Goal: Task Accomplishment & Management: Manage account settings

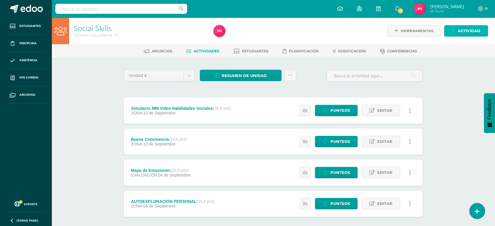
click at [460, 33] on span "Actividad" at bounding box center [469, 30] width 23 height 11
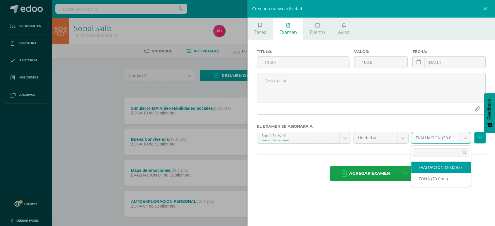
click at [465, 140] on body "Estudiantes Disciplina Asistencia Mis cursos Archivos Soporte Centro de ayuda Ú…" at bounding box center [247, 128] width 495 height 256
select select "48486"
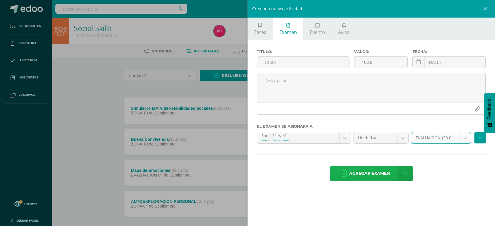
click at [377, 174] on span "Agregar examen" at bounding box center [369, 173] width 41 height 14
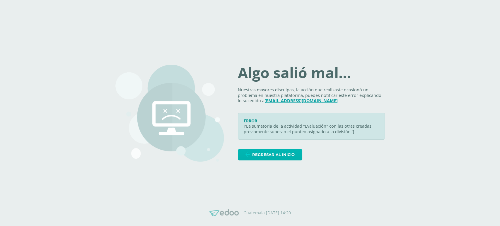
click at [260, 153] on span "Regresar al inicio" at bounding box center [273, 154] width 42 height 11
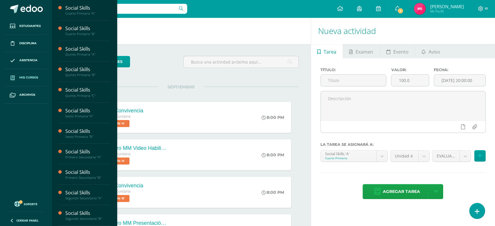
click at [32, 76] on span "Mis cursos" at bounding box center [28, 77] width 19 height 5
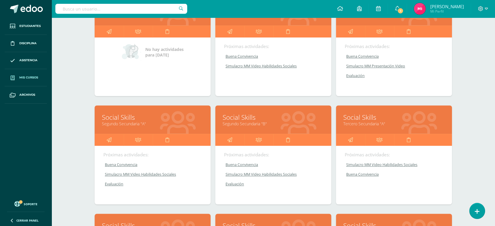
scroll to position [332, 0]
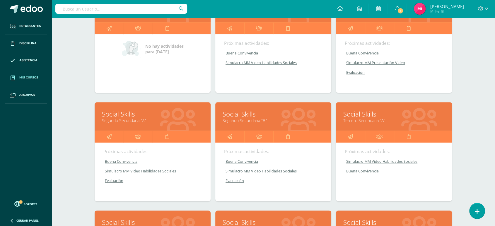
click at [368, 120] on link "Tercero Secundaria "A"" at bounding box center [393, 121] width 101 height 6
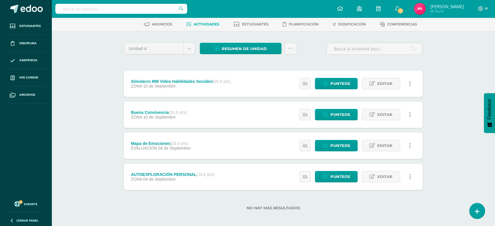
scroll to position [30, 0]
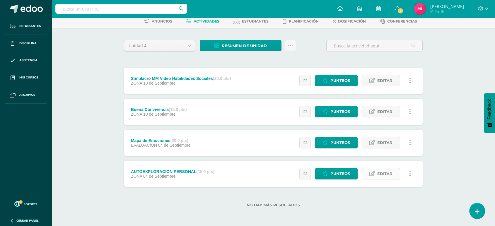
click at [391, 171] on span "Editar" at bounding box center [384, 173] width 15 height 11
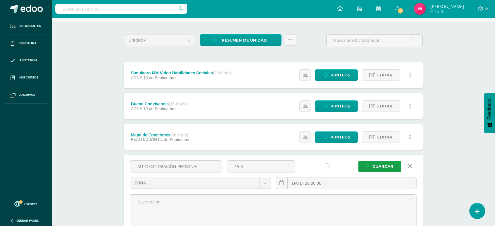
scroll to position [28, 0]
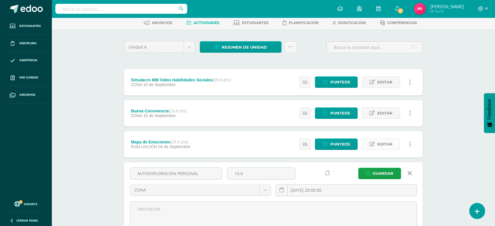
click at [382, 144] on span "Editar" at bounding box center [384, 144] width 15 height 11
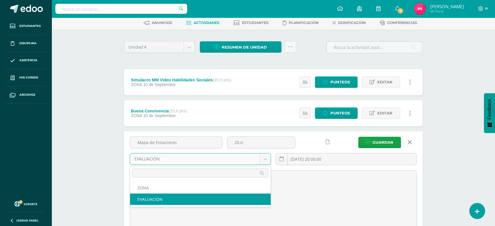
click at [267, 156] on body "Estudiantes Disciplina Asistencia Mis cursos Archivos Soporte Centro de ayuda Ú…" at bounding box center [247, 184] width 495 height 424
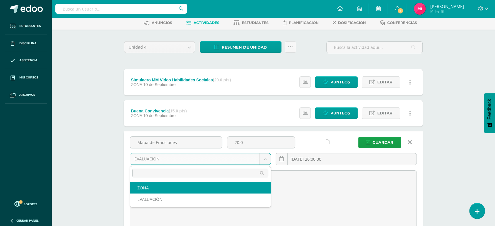
select select "48485"
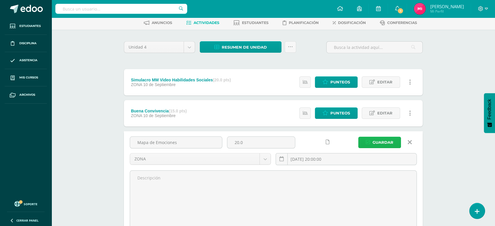
click at [380, 143] on span "Guardar" at bounding box center [383, 142] width 21 height 11
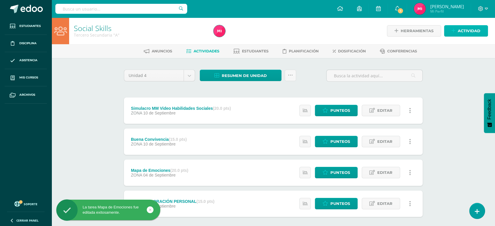
click at [459, 33] on span "Actividad" at bounding box center [469, 30] width 23 height 11
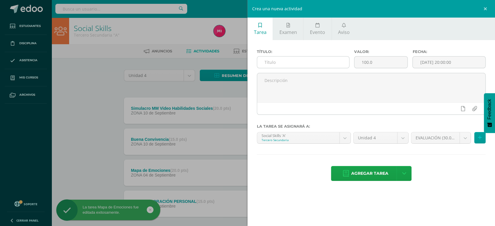
click at [331, 60] on input "text" at bounding box center [303, 62] width 92 height 11
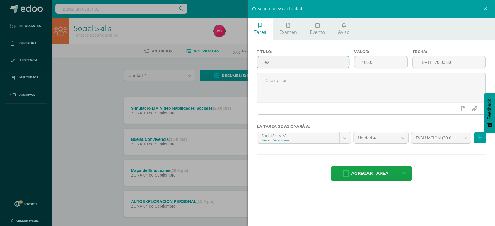
type input "e"
type input "Evaluación"
click at [394, 62] on input "100.0" at bounding box center [381, 62] width 53 height 11
type input "1"
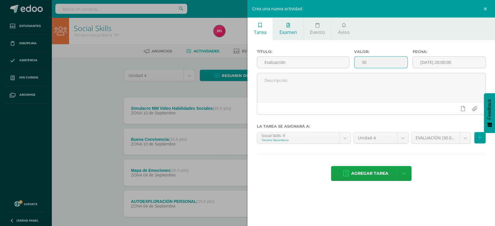
type input "30"
click at [289, 25] on icon at bounding box center [289, 25] width 4 height 5
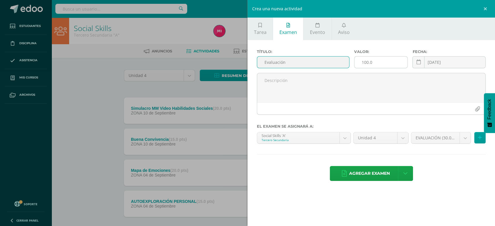
type input "Evaluación"
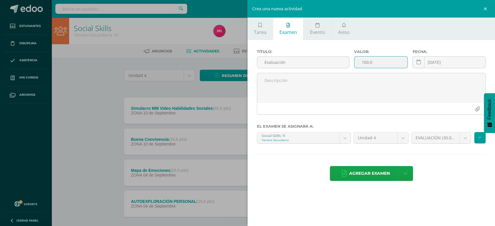
click at [370, 64] on input "100.0" at bounding box center [381, 62] width 53 height 11
click at [379, 61] on input "100.0" at bounding box center [381, 62] width 53 height 11
type input "1"
type input "30"
click at [375, 173] on span "Agregar examen" at bounding box center [369, 173] width 41 height 14
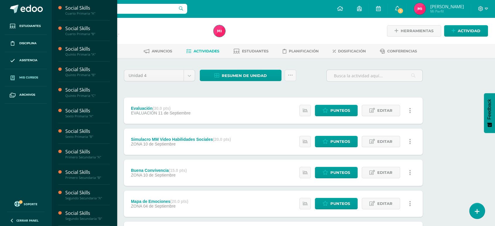
click at [31, 78] on span "Mis cursos" at bounding box center [28, 77] width 19 height 5
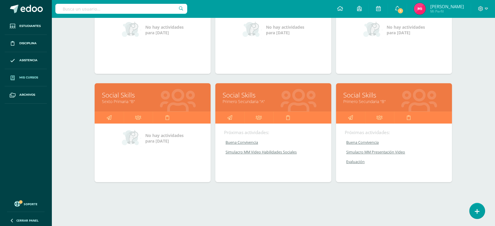
scroll to position [245, 0]
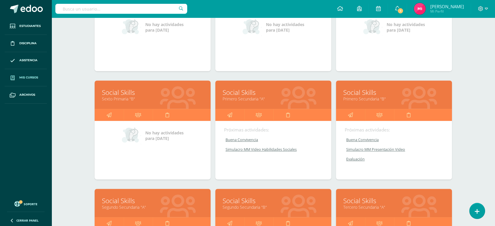
click at [246, 94] on link "Social Skills" at bounding box center [273, 92] width 101 height 9
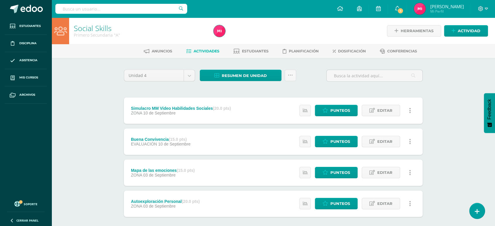
scroll to position [30, 0]
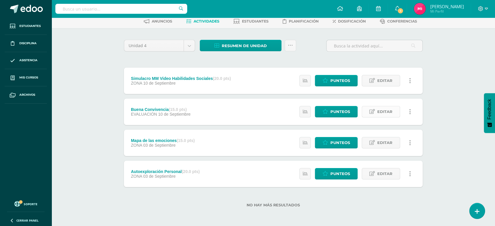
click at [381, 111] on span "Editar" at bounding box center [384, 111] width 15 height 11
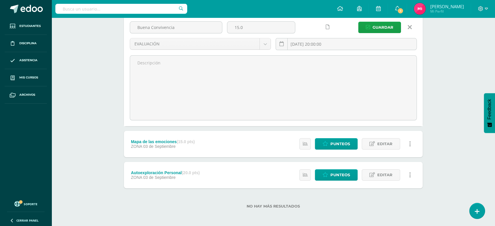
scroll to position [113, 0]
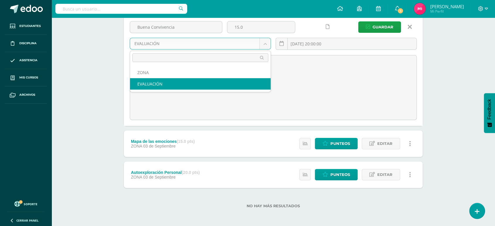
click at [261, 43] on body "Estudiantes Disciplina Asistencia Mis cursos Archivos Soporte Centro de ayuda Ú…" at bounding box center [247, 57] width 495 height 340
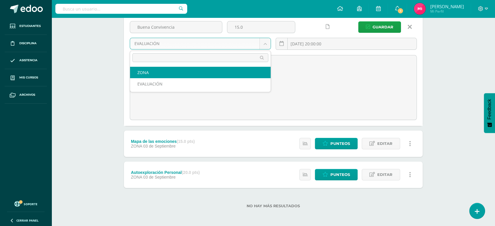
select select "47809"
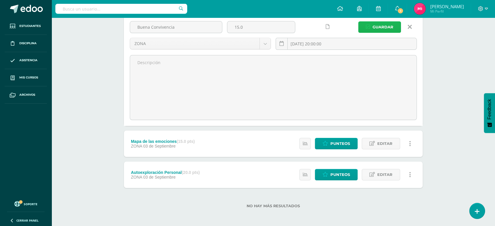
click at [382, 25] on span "Guardar" at bounding box center [383, 27] width 21 height 11
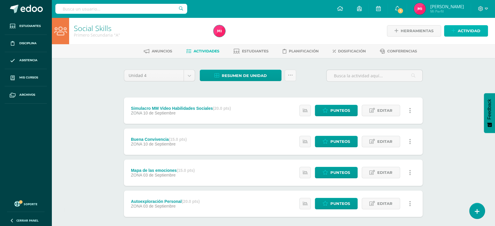
click at [461, 33] on span "Actividad" at bounding box center [469, 30] width 23 height 11
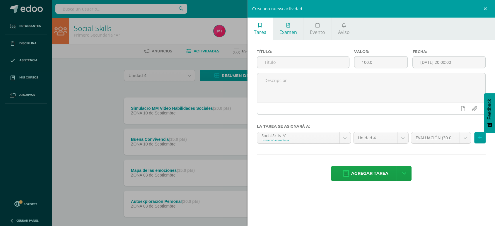
click at [293, 35] on span "Examen" at bounding box center [289, 32] width 18 height 6
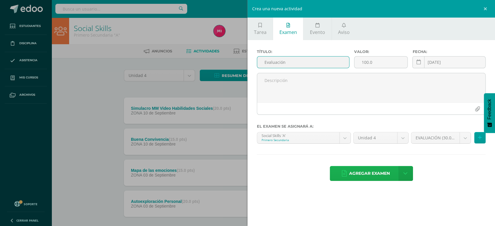
type input "Evaluación"
click at [384, 174] on span "Agregar examen" at bounding box center [369, 173] width 41 height 14
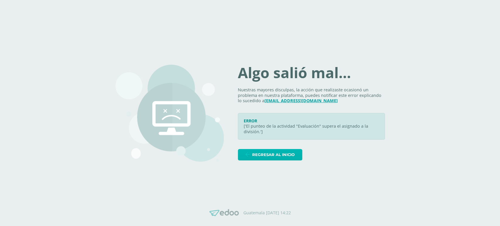
click at [271, 152] on span "Regresar al inicio" at bounding box center [273, 154] width 42 height 11
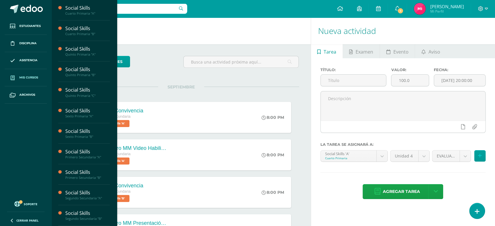
click at [23, 75] on link "Mis cursos" at bounding box center [26, 77] width 42 height 17
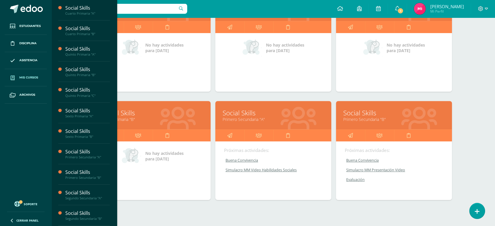
scroll to position [245, 0]
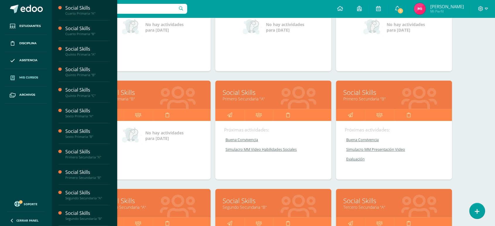
click at [248, 96] on link "Primero Secundaria "A"" at bounding box center [273, 99] width 101 height 6
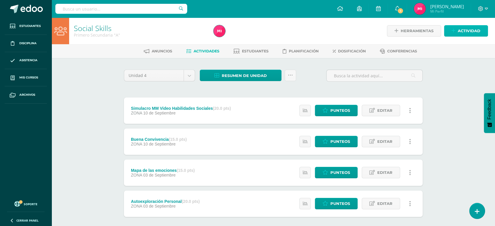
click at [461, 34] on span "Actividad" at bounding box center [469, 30] width 23 height 11
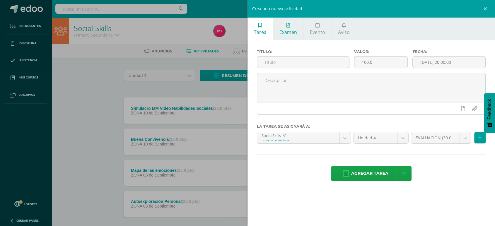
click at [286, 30] on span "Examen" at bounding box center [289, 32] width 18 height 6
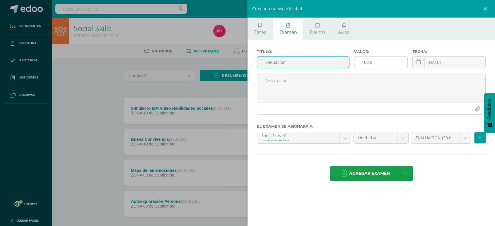
type input "Evaluación"
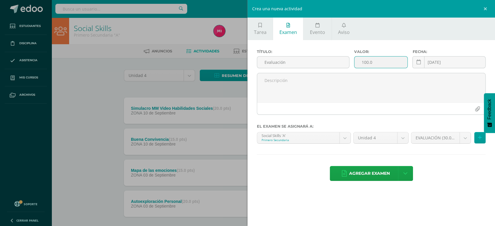
click at [396, 62] on input "100.0" at bounding box center [381, 62] width 53 height 11
type input "1"
type input "30"
click at [374, 178] on span "Agregar examen" at bounding box center [369, 173] width 41 height 14
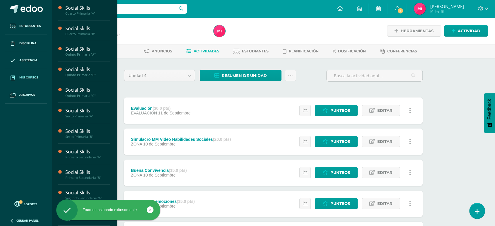
click at [33, 77] on span "Mis cursos" at bounding box center [28, 77] width 19 height 5
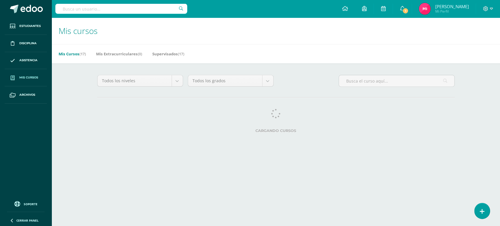
click at [496, 68] on html "Estudiantes Disciplina Asistencia Mis cursos Archivos Soporte Centro de ayuda Ú…" at bounding box center [250, 73] width 500 height 147
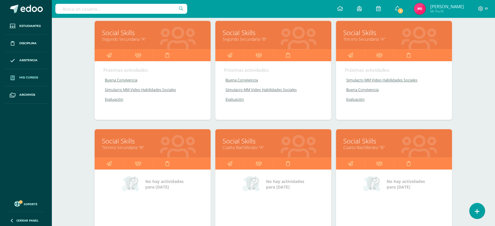
scroll to position [414, 0]
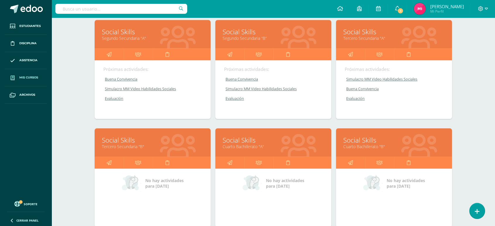
click at [126, 148] on link "Tercero Secundaria "B"" at bounding box center [152, 147] width 101 height 6
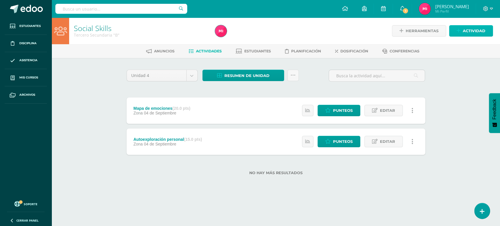
click at [470, 32] on span "Actividad" at bounding box center [474, 30] width 23 height 11
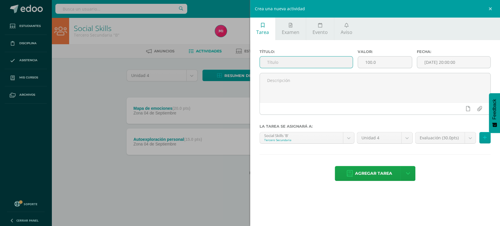
click at [297, 66] on input "text" at bounding box center [306, 62] width 93 height 11
type input "Buena Convivencia"
click at [379, 60] on input "100.0" at bounding box center [385, 62] width 54 height 11
type input "1"
type input "15"
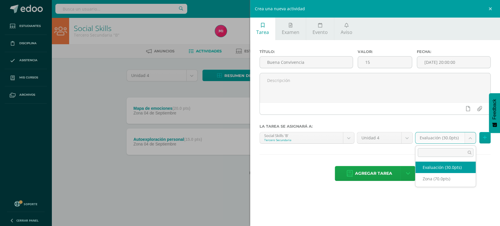
click at [471, 136] on body "Estudiantes Disciplina Asistencia Mis cursos Archivos Soporte Centro de ayuda Ú…" at bounding box center [250, 97] width 500 height 194
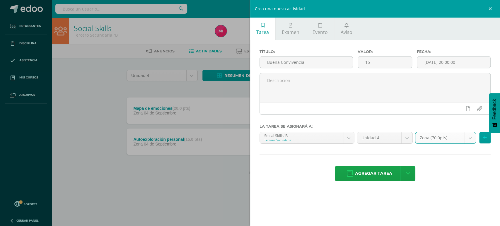
select select "47614"
click at [383, 175] on span "Agregar tarea" at bounding box center [373, 173] width 37 height 14
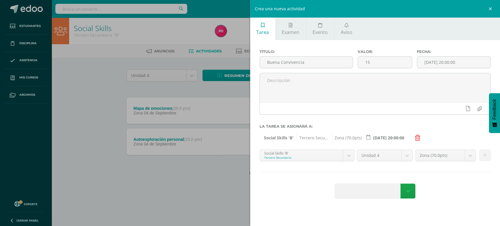
click at [152, 182] on div "Crea una nueva actividad Tarea Examen Evento Aviso Título: Buena Convivencia Va…" at bounding box center [250, 113] width 500 height 226
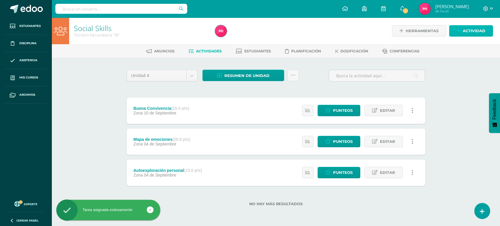
click at [481, 31] on span "Actividad" at bounding box center [474, 30] width 23 height 11
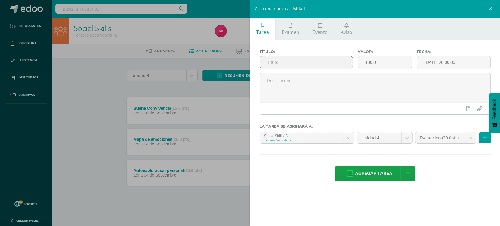
click at [282, 62] on input "text" at bounding box center [306, 62] width 93 height 11
type input "Simulacro MM Video Habilidades Sociales"
click at [392, 63] on input "100.0" at bounding box center [385, 62] width 54 height 11
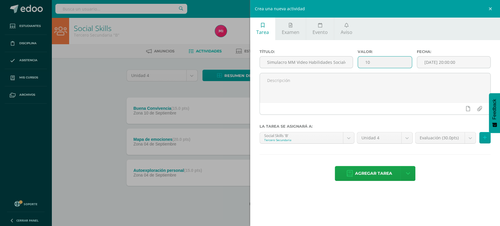
type input "1"
type input "20"
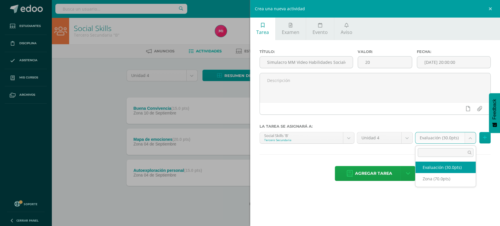
click at [471, 139] on body "Tarea asignada exitosamente Estudiantes Disciplina Asistencia Mis cursos Archiv…" at bounding box center [250, 112] width 500 height 225
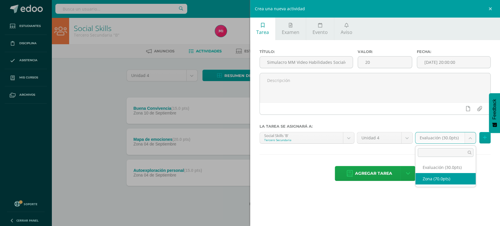
select select "47614"
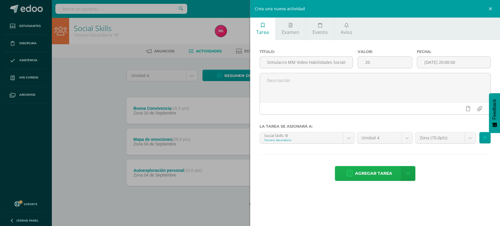
click at [380, 172] on span "Agregar tarea" at bounding box center [373, 173] width 37 height 14
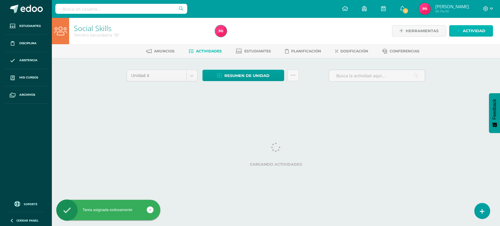
click at [481, 30] on span "Actividad" at bounding box center [474, 30] width 23 height 11
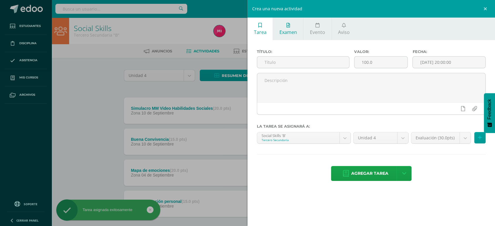
click at [291, 30] on span "Examen" at bounding box center [289, 32] width 18 height 6
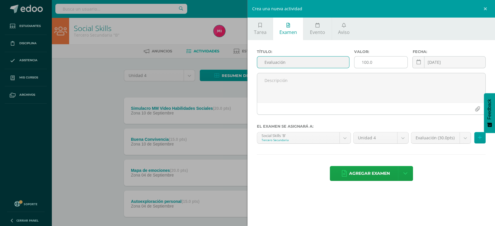
type input "Evaluación"
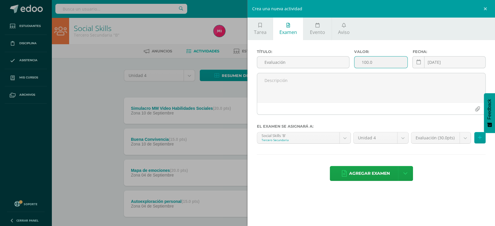
click at [384, 60] on input "100.0" at bounding box center [381, 62] width 53 height 11
type input "1"
type input "30"
click at [364, 175] on span "Agregar examen" at bounding box center [369, 173] width 41 height 14
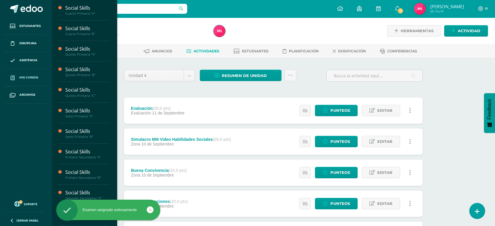
click at [18, 78] on link "Mis cursos" at bounding box center [26, 77] width 42 height 17
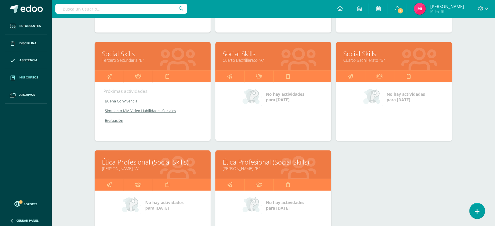
scroll to position [498, 0]
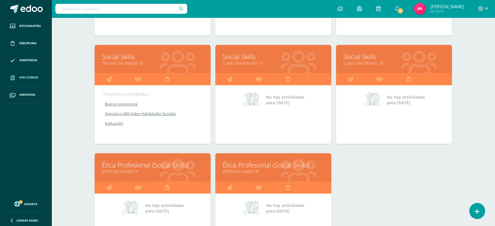
click at [241, 64] on link "Cuarto Bachillerato "A"" at bounding box center [273, 63] width 101 height 6
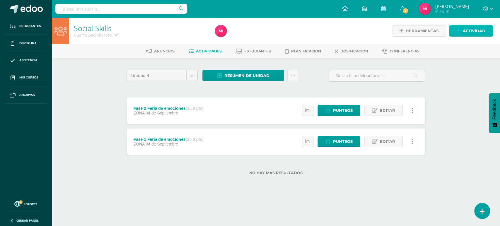
click at [469, 29] on span "Actividad" at bounding box center [474, 30] width 23 height 11
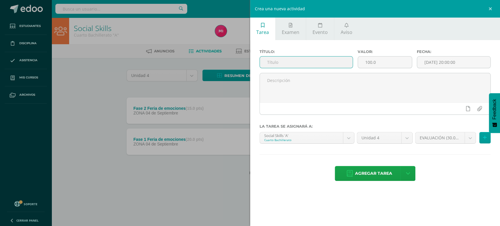
click at [286, 61] on input "text" at bounding box center [306, 62] width 93 height 11
type input "Fase 3 Feria de emociones"
click at [390, 63] on input "100.0" at bounding box center [385, 62] width 54 height 11
type input "1"
type input "20"
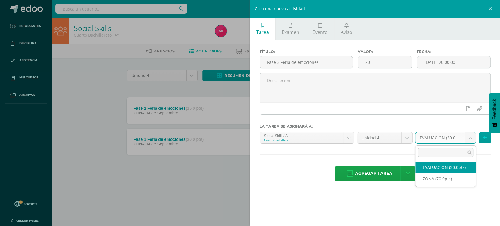
click at [473, 140] on body "Estudiantes Disciplina Asistencia Mis cursos Archivos Soporte Centro de ayuda Ú…" at bounding box center [250, 97] width 500 height 194
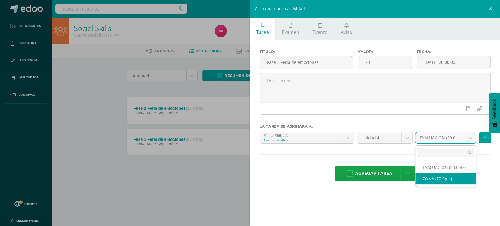
select select "48491"
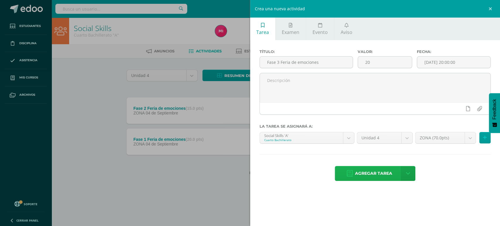
click at [379, 177] on span "Agregar tarea" at bounding box center [373, 173] width 37 height 14
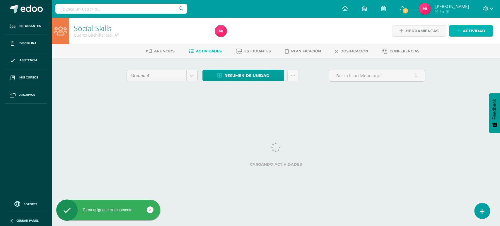
click at [471, 32] on span "Actividad" at bounding box center [474, 30] width 23 height 11
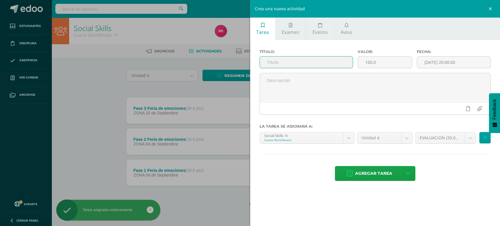
click at [316, 62] on input "text" at bounding box center [306, 62] width 93 height 11
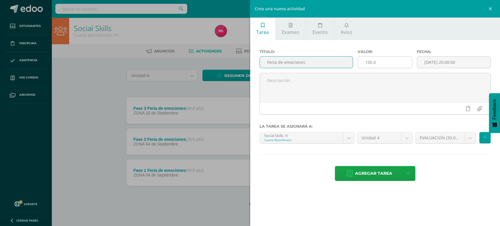
type input "Feria de emociones"
click at [378, 60] on input "100.0" at bounding box center [385, 62] width 54 height 11
type input "1"
type input "15"
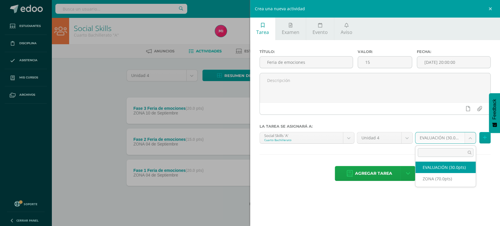
click at [474, 134] on body "Tarea asignada exitosamente Estudiantes Disciplina Asistencia Mis cursos Archiv…" at bounding box center [250, 112] width 500 height 225
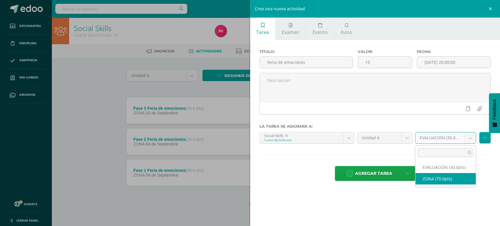
select select "48491"
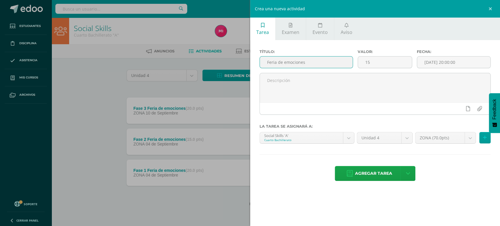
click at [309, 63] on input "Feria de emociones" at bounding box center [306, 62] width 93 height 11
click at [265, 62] on input "Feria de emociones" at bounding box center [306, 62] width 93 height 11
type input "Fase 4 Feria de emociones"
click at [376, 173] on span "Agregar tarea" at bounding box center [373, 173] width 37 height 14
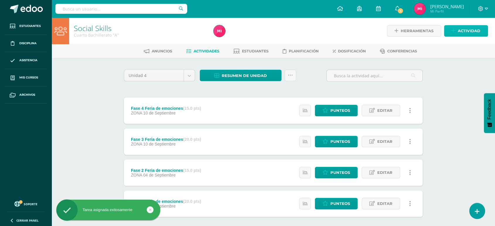
click at [478, 31] on span "Actividad" at bounding box center [469, 30] width 23 height 11
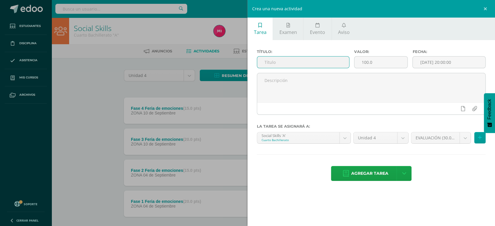
click at [288, 59] on input "text" at bounding box center [303, 62] width 92 height 11
type input "E"
click at [287, 30] on span "Examen" at bounding box center [289, 32] width 18 height 6
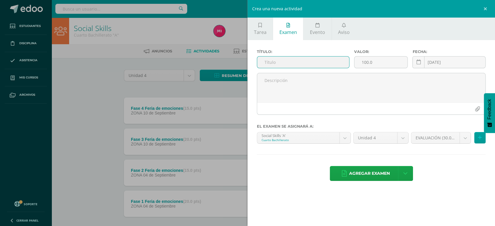
type input "e"
type input "Evaluación"
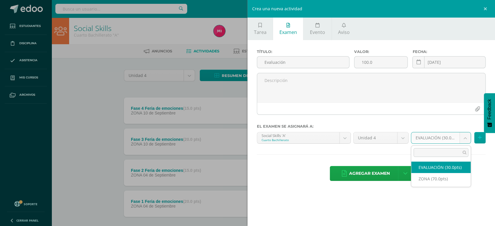
click at [469, 139] on body "Tarea asignada exitosamente Estudiantes Disciplina Asistencia Mis cursos Archiv…" at bounding box center [247, 128] width 495 height 256
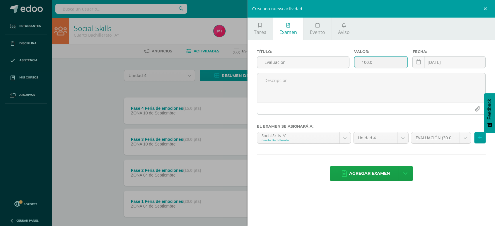
click at [396, 63] on input "100.0" at bounding box center [381, 62] width 53 height 11
type input "1"
type input "30"
click at [364, 173] on span "Agregar examen" at bounding box center [369, 173] width 41 height 14
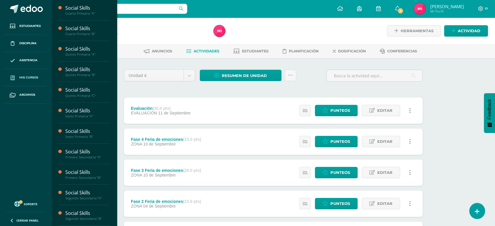
click at [33, 77] on span "Mis cursos" at bounding box center [28, 77] width 19 height 5
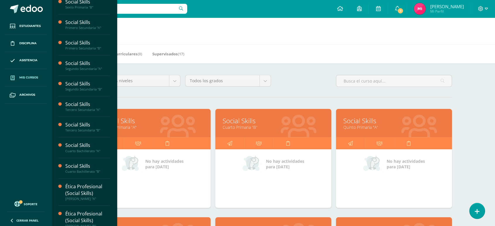
scroll to position [136, 0]
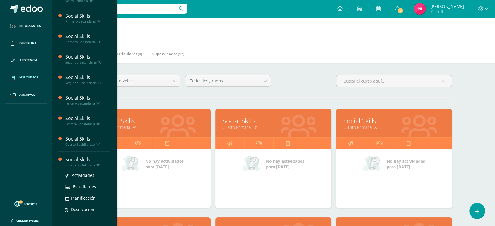
click at [86, 161] on div "Social Skills" at bounding box center [87, 159] width 45 height 7
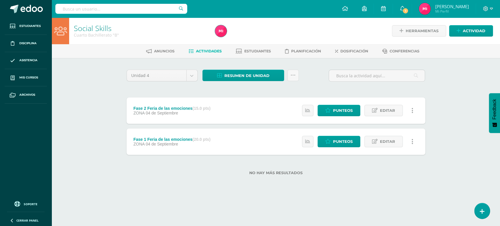
click at [356, 53] on span "Dosificación" at bounding box center [354, 51] width 28 height 4
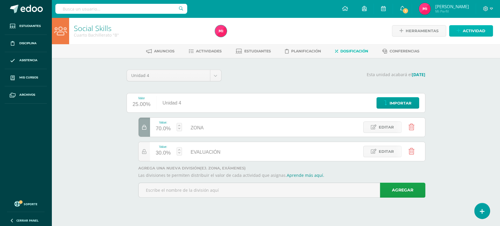
click at [461, 33] on icon at bounding box center [459, 30] width 4 height 5
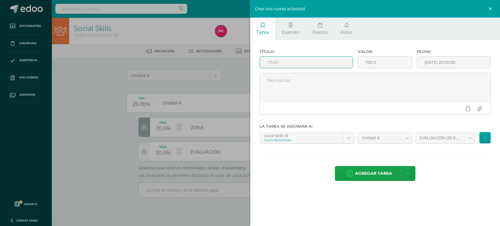
click at [350, 62] on input "text" at bounding box center [306, 62] width 93 height 11
type input "Fase 3 Feria de las emociones"
click at [394, 65] on input "100.0" at bounding box center [385, 62] width 54 height 11
type input "1"
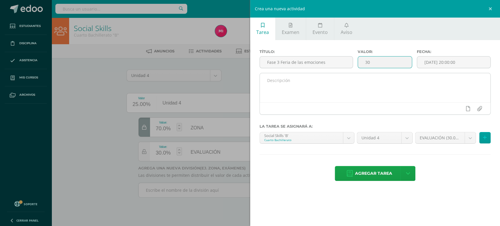
drag, startPoint x: 378, startPoint y: 171, endPoint x: 409, endPoint y: 93, distance: 84.7
click at [378, 171] on span "Agregar tarea" at bounding box center [373, 173] width 37 height 14
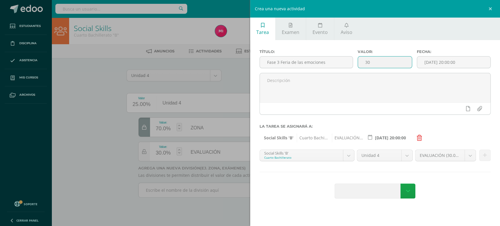
click at [398, 63] on input "30" at bounding box center [385, 62] width 54 height 11
type input "3"
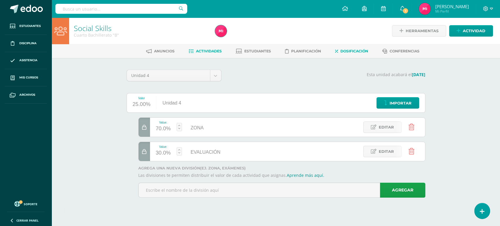
click at [208, 52] on span "Actividades" at bounding box center [209, 51] width 26 height 4
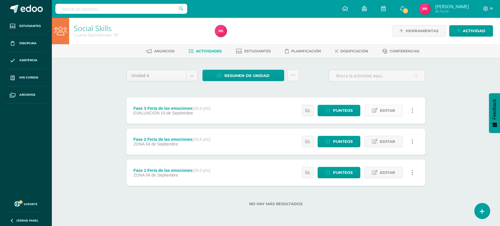
click at [379, 113] on link "Editar" at bounding box center [384, 110] width 38 height 11
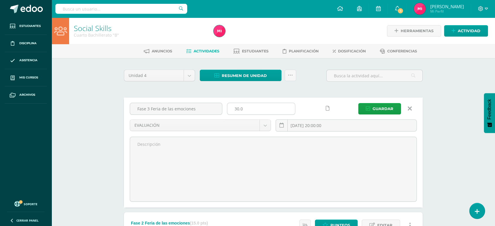
click at [256, 105] on input "30.0" at bounding box center [261, 108] width 68 height 11
type input "3"
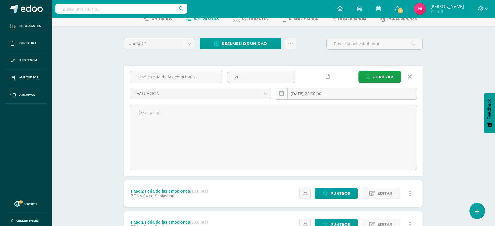
scroll to position [30, 0]
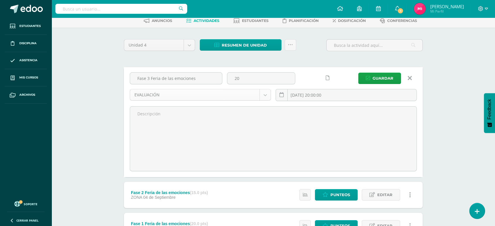
type input "20"
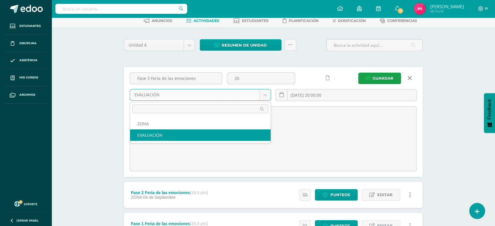
click at [266, 94] on body "Estudiantes Disciplina Asistencia Mis cursos Archivos Soporte Centro de ayuda Ú…" at bounding box center [247, 124] width 495 height 309
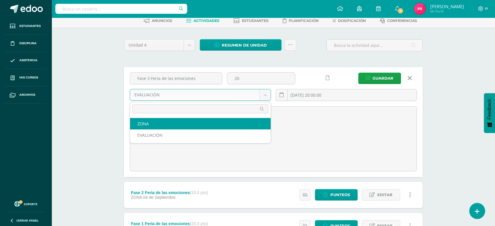
select select "48495"
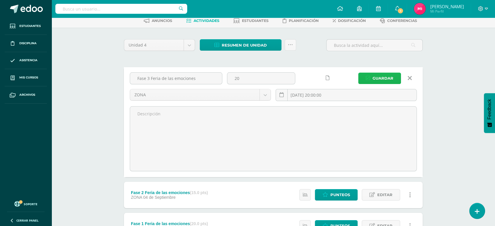
click at [374, 73] on span "Guardar" at bounding box center [383, 78] width 21 height 11
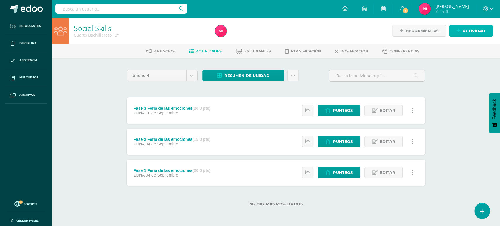
click at [476, 34] on span "Actividad" at bounding box center [474, 30] width 23 height 11
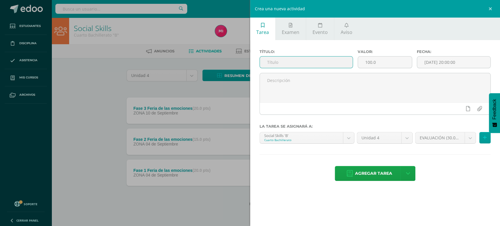
click at [333, 60] on input "text" at bounding box center [306, 62] width 93 height 11
type input "Feria de las emociones"
click at [375, 64] on input "100.0" at bounding box center [385, 62] width 54 height 11
type input "1"
type input "15"
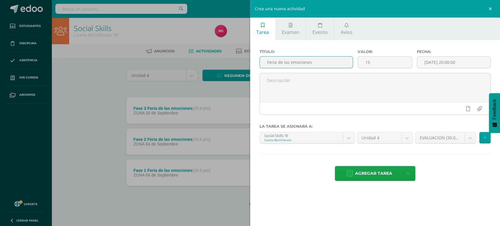
click at [265, 63] on input "Feria de las emociones" at bounding box center [306, 62] width 93 height 11
type input "Fase 4 Feria de las emociones"
click at [472, 139] on body "La tarea Fase 3 Feria de las emociones fue editada exitosamente. Estudiantes Di…" at bounding box center [250, 112] width 500 height 225
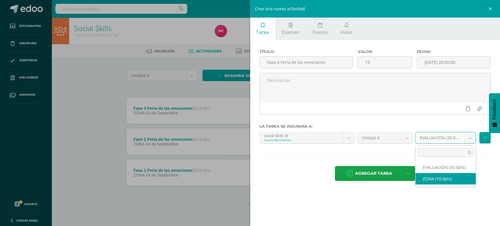
select select "48495"
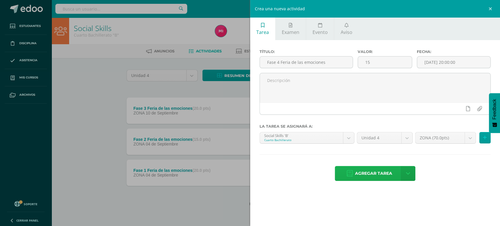
click at [374, 173] on span "Agregar tarea" at bounding box center [373, 173] width 37 height 14
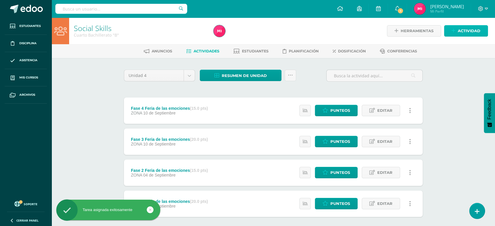
click at [462, 30] on span "Actividad" at bounding box center [469, 30] width 23 height 11
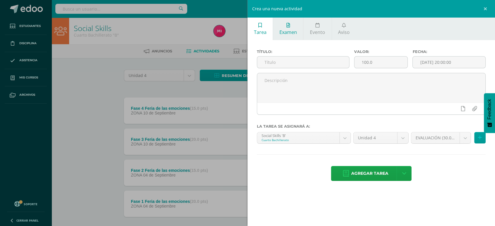
click at [285, 26] on link "Examen" at bounding box center [288, 29] width 30 height 23
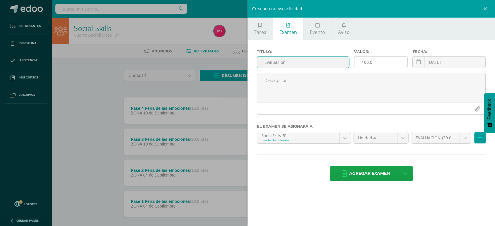
type input "Evaluación"
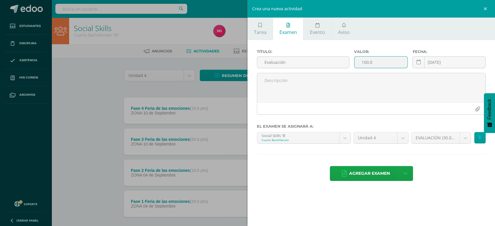
click at [380, 63] on input "100.0" at bounding box center [381, 62] width 53 height 11
type input "1"
type input "30"
click at [359, 171] on span "Agregar examen" at bounding box center [369, 173] width 41 height 14
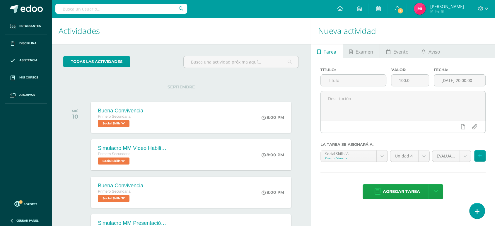
click at [147, 11] on input "text" at bounding box center [121, 9] width 132 height 10
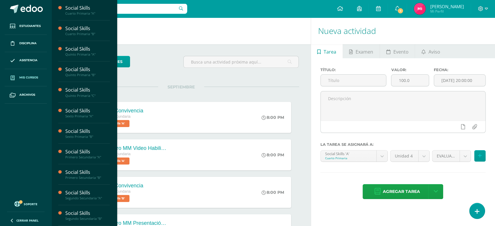
click at [37, 79] on span "Mis cursos" at bounding box center [28, 77] width 19 height 5
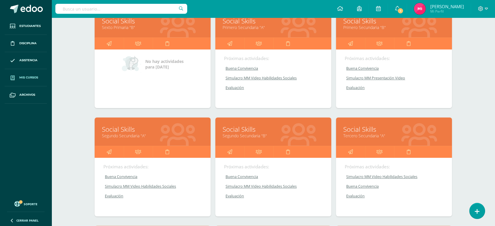
scroll to position [319, 0]
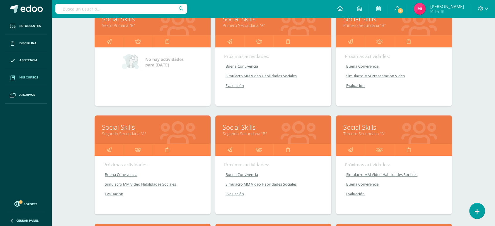
click at [130, 132] on link "Segundo Secundaria "A"" at bounding box center [152, 134] width 101 height 6
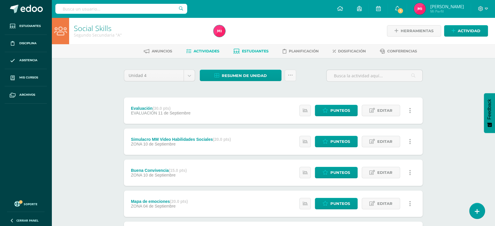
click at [244, 53] on link "Estudiantes" at bounding box center [251, 51] width 35 height 9
